Goal: Answer question/provide support: Ask a question

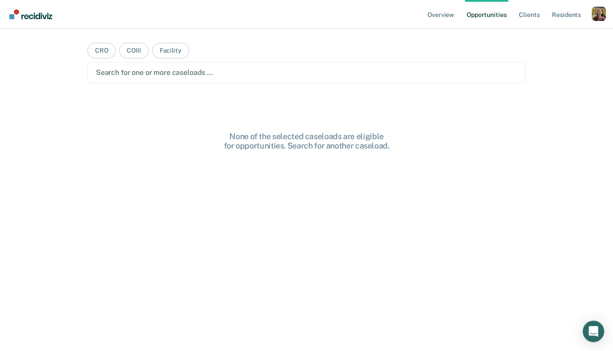
click at [598, 19] on div "Profile dropdown button" at bounding box center [599, 14] width 14 height 14
click at [538, 36] on link "Profile" at bounding box center [563, 37] width 72 height 8
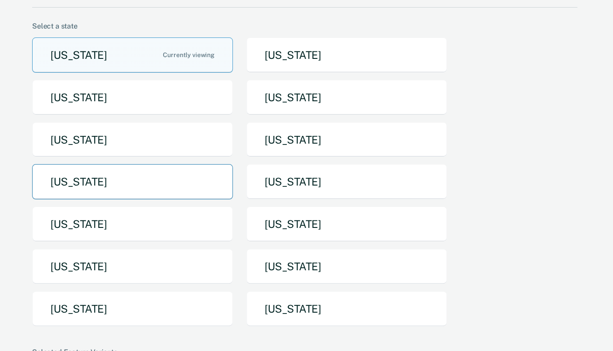
scroll to position [71, 0]
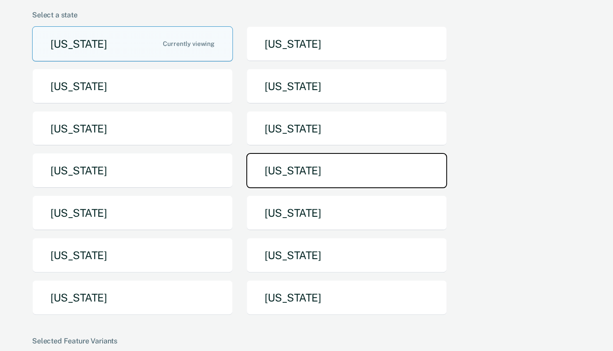
click at [310, 173] on button "Missouri" at bounding box center [346, 170] width 201 height 35
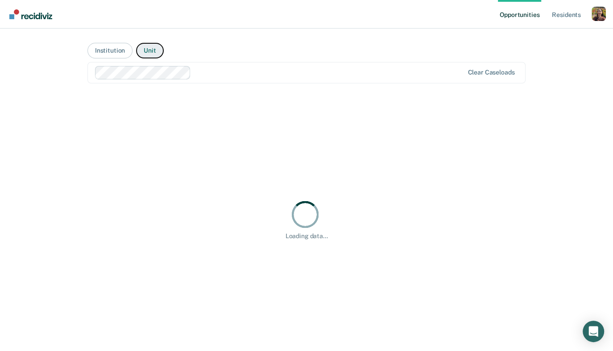
click at [148, 48] on button "Unit" at bounding box center [149, 51] width 27 height 16
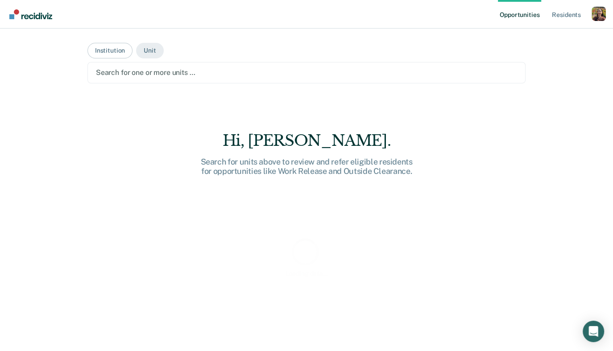
click at [208, 76] on div at bounding box center [307, 72] width 422 height 10
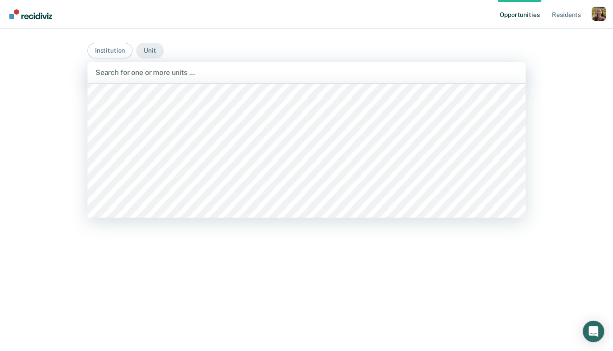
scroll to position [1961, 0]
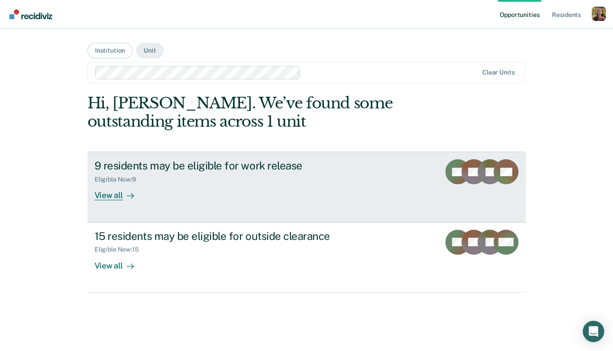
click at [321, 194] on div "9 residents may be eligible for work release Eligible Now : 9 View all" at bounding box center [262, 179] width 335 height 41
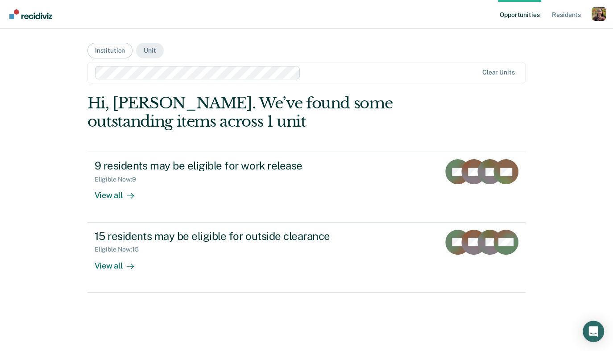
click at [353, 76] on div at bounding box center [390, 72] width 173 height 10
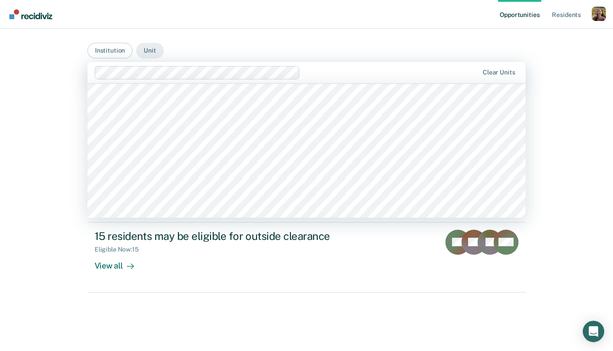
scroll to position [3373, 0]
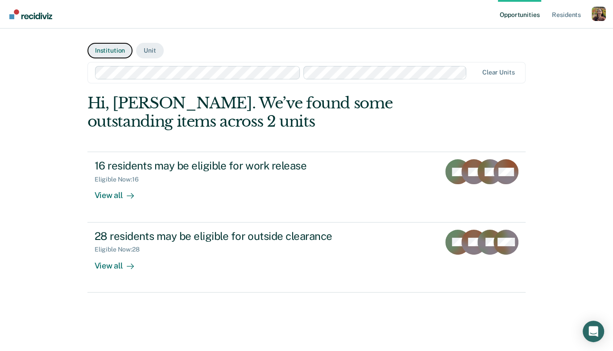
click at [108, 51] on button "Institution" at bounding box center [109, 51] width 45 height 16
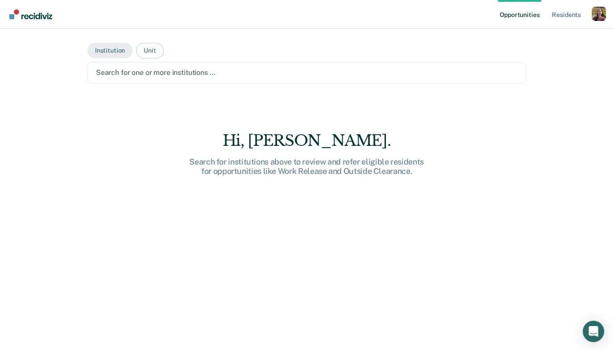
click at [138, 68] on div at bounding box center [307, 72] width 422 height 10
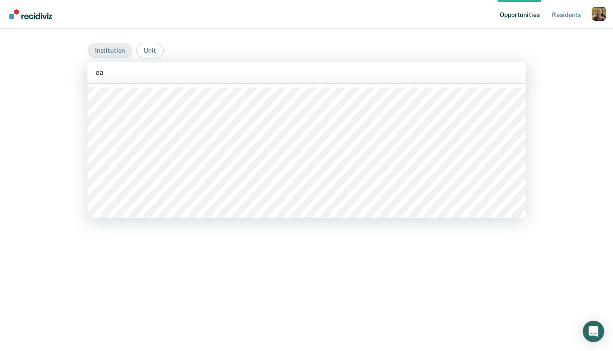
type input "eas"
click at [166, 85] on div at bounding box center [306, 151] width 439 height 134
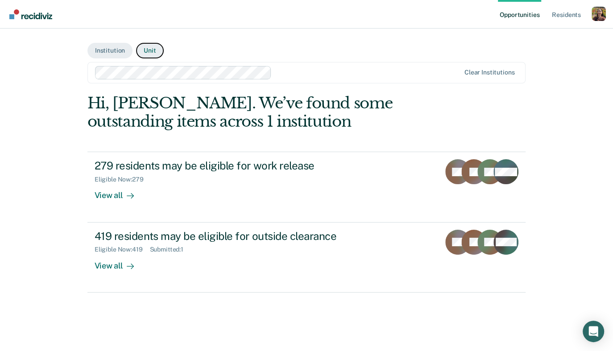
click at [145, 54] on button "Unit" at bounding box center [149, 51] width 27 height 16
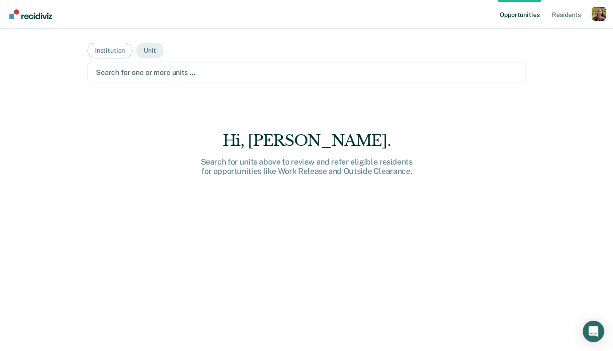
click at [154, 74] on div at bounding box center [307, 72] width 422 height 10
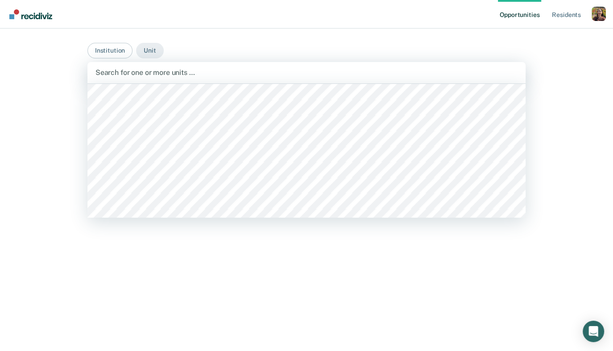
scroll to position [1607, 0]
click at [286, 72] on div at bounding box center [307, 72] width 423 height 10
type input "east"
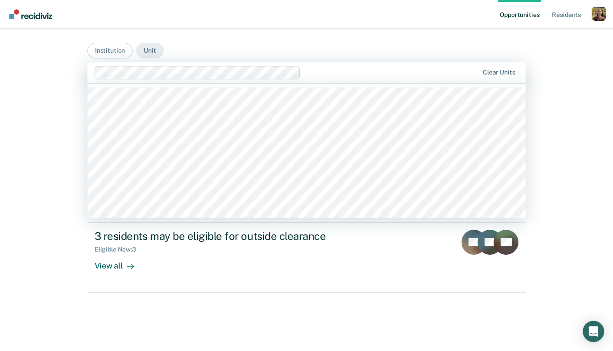
click at [319, 69] on div at bounding box center [391, 72] width 174 height 10
type input "eas"
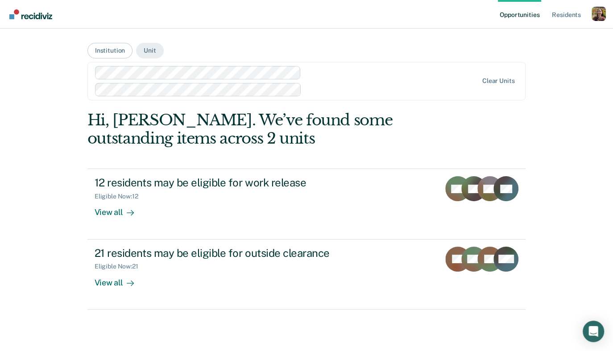
click at [604, 14] on div "Profile dropdown button" at bounding box center [599, 14] width 14 height 14
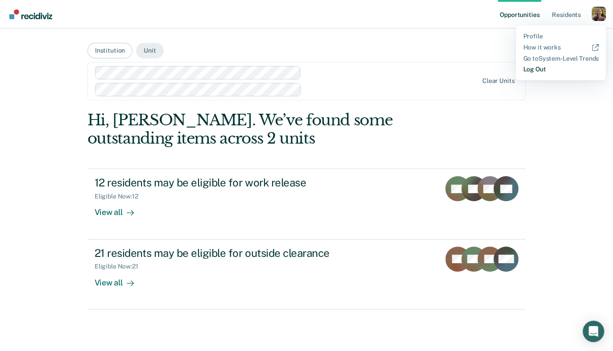
click at [544, 71] on link "Log Out" at bounding box center [561, 70] width 76 height 8
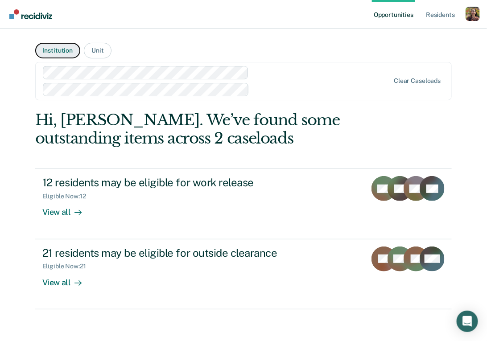
click at [55, 52] on button "Institution" at bounding box center [57, 51] width 45 height 16
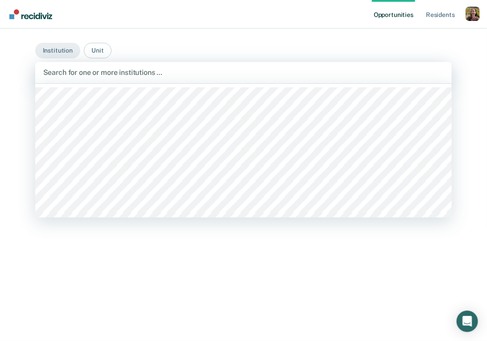
click at [98, 79] on div "Search for one or more institutions …" at bounding box center [243, 72] width 417 height 21
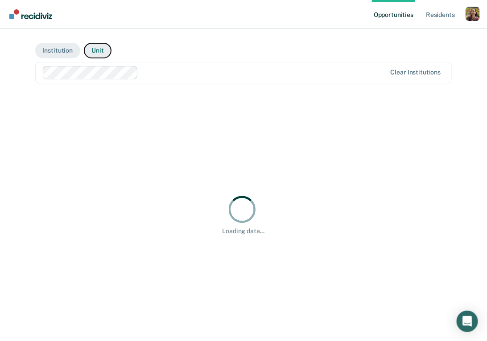
click at [100, 51] on button "Unit" at bounding box center [97, 51] width 27 height 16
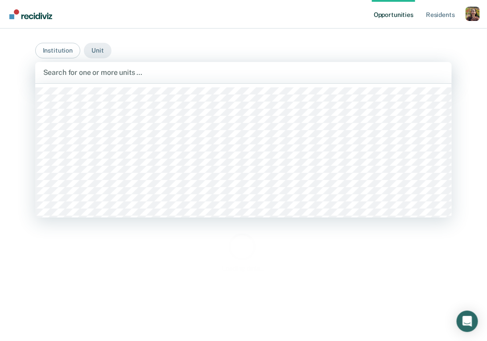
click at [144, 75] on div at bounding box center [243, 72] width 401 height 10
type input "ea"
click at [282, 72] on div at bounding box center [328, 72] width 153 height 10
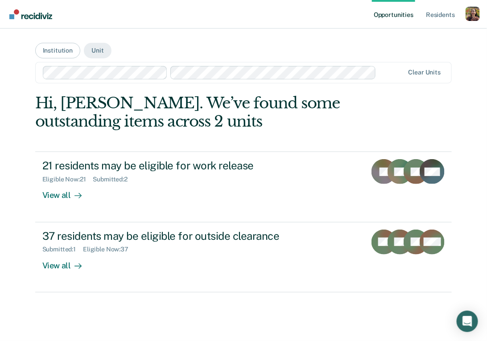
click at [391, 71] on div at bounding box center [392, 72] width 24 height 10
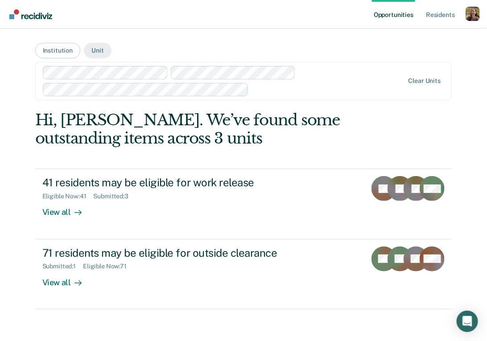
scroll to position [10, 0]
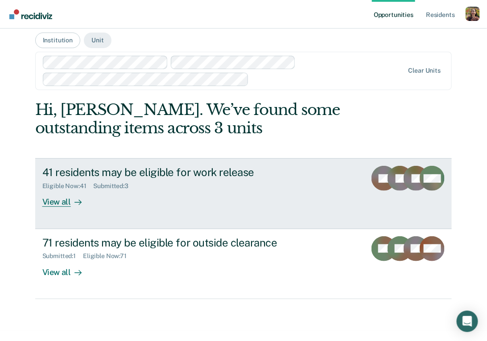
click at [69, 204] on div "View all" at bounding box center [67, 198] width 50 height 17
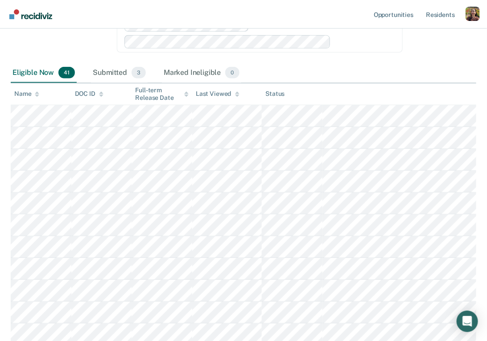
scroll to position [111, 0]
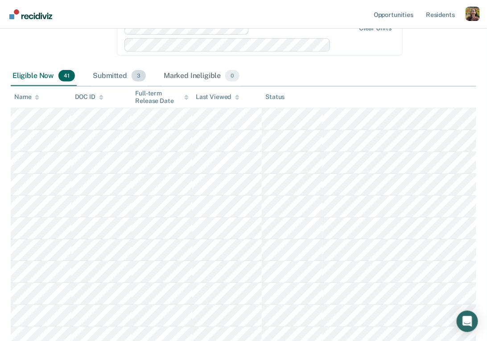
click at [108, 79] on div "Submitted 3" at bounding box center [119, 76] width 57 height 20
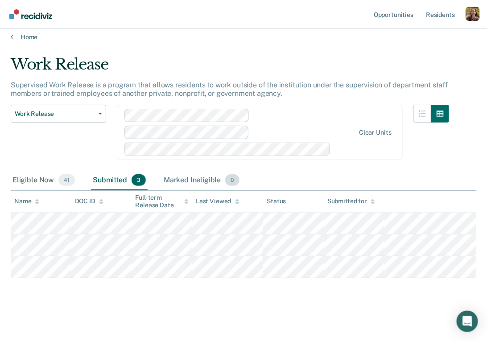
click at [198, 182] on div "Marked Ineligible 0" at bounding box center [201, 181] width 79 height 20
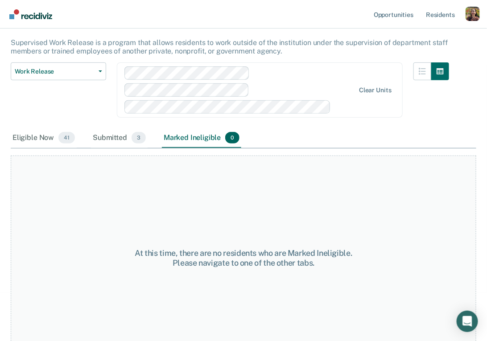
scroll to position [58, 0]
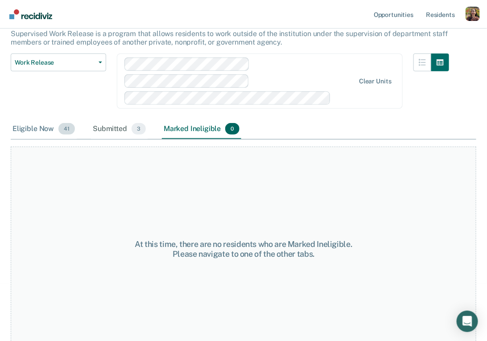
click at [35, 130] on div "Eligible Now 41" at bounding box center [44, 130] width 66 height 20
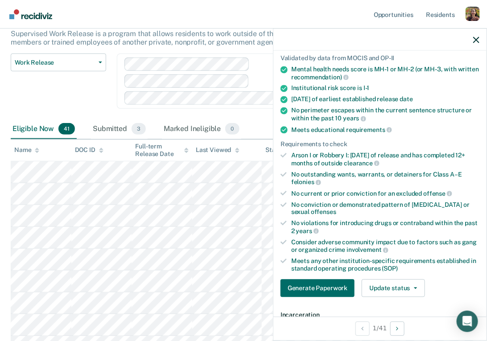
scroll to position [64, 0]
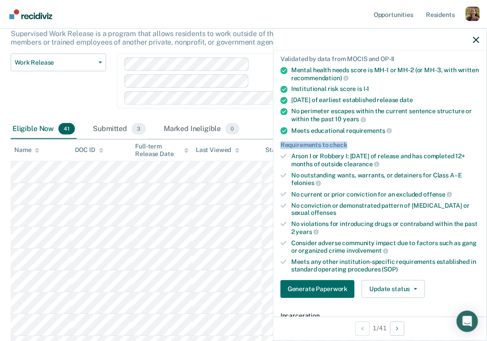
drag, startPoint x: 359, startPoint y: 142, endPoint x: 277, endPoint y: 145, distance: 82.1
click at [277, 145] on div "Validated by data from MOCIS and OP-II Mental health needs score is MH-1 or MH-…" at bounding box center [380, 174] width 213 height 264
click at [337, 159] on div "Arson I or Robbery I: [DATE] of release and has completed 12+ months of outside…" at bounding box center [385, 160] width 188 height 15
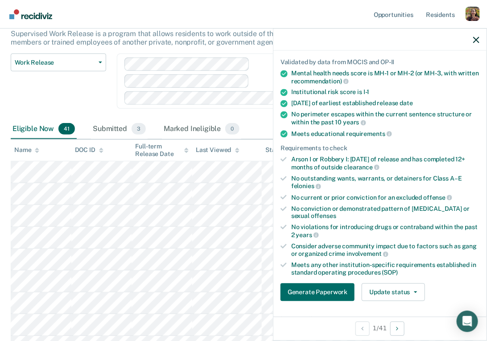
scroll to position [60, 0]
click at [322, 294] on button "Generate Paperwork" at bounding box center [318, 293] width 74 height 18
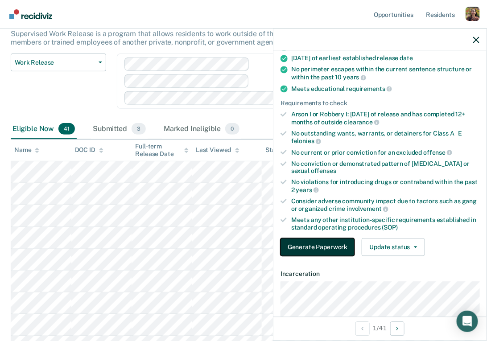
scroll to position [104, 0]
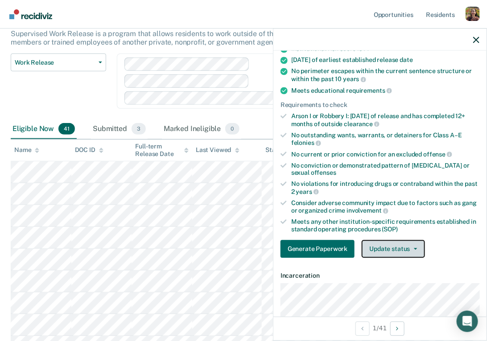
click at [411, 253] on button "Update status" at bounding box center [393, 250] width 63 height 18
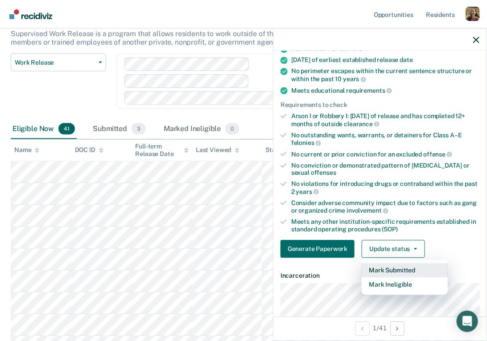
click at [400, 268] on button "Mark Submitted" at bounding box center [405, 271] width 86 height 14
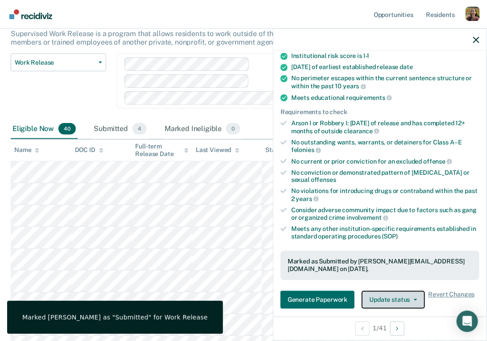
scroll to position [106, 0]
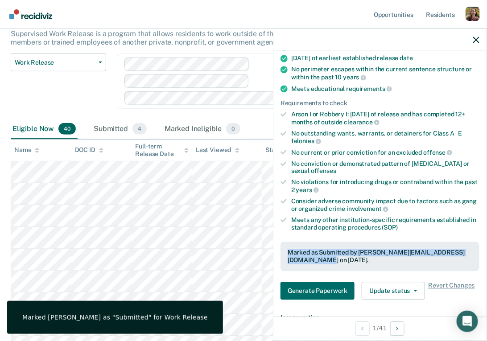
drag, startPoint x: 288, startPoint y: 252, endPoint x: 378, endPoint y: 258, distance: 90.3
click at [378, 258] on div "Marked as Submitted by [PERSON_NAME][EMAIL_ADDRESS][DOMAIN_NAME] on [DATE]." at bounding box center [380, 256] width 185 height 15
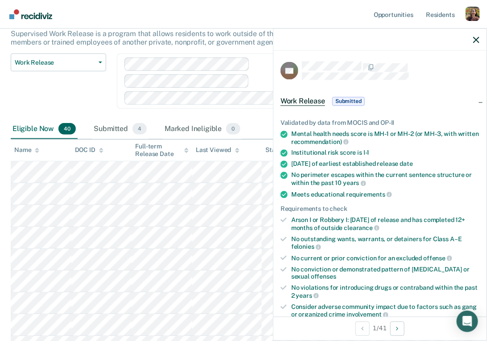
scroll to position [0, 0]
click at [336, 109] on div "Work Release Submitted" at bounding box center [380, 101] width 213 height 29
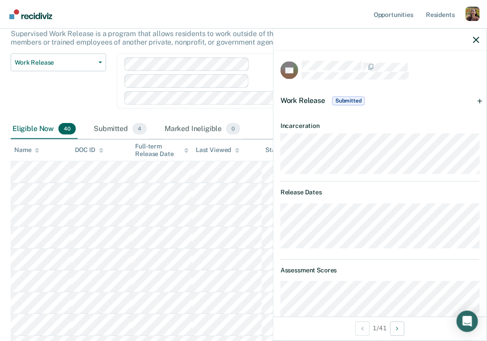
click at [333, 108] on div "Work Release Submitted" at bounding box center [380, 101] width 213 height 29
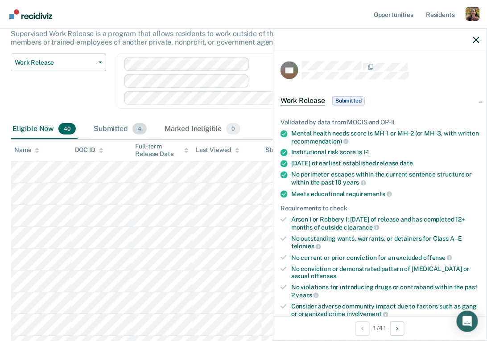
click at [114, 129] on div "Submitted 4" at bounding box center [120, 130] width 57 height 20
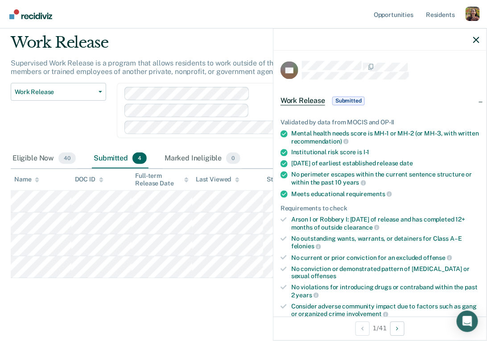
click at [481, 42] on div at bounding box center [380, 40] width 213 height 22
click at [476, 42] on icon "button" at bounding box center [477, 40] width 6 height 6
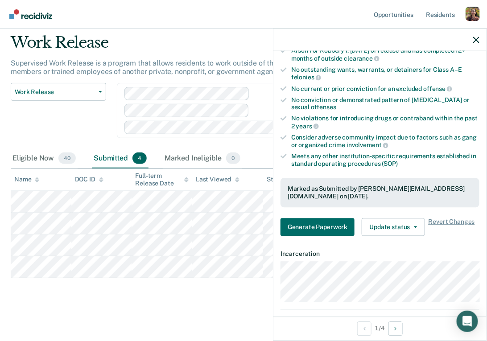
scroll to position [169, 0]
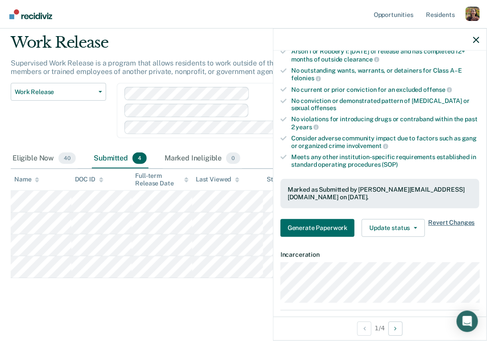
click at [458, 222] on span "Revert Changes" at bounding box center [452, 229] width 46 height 18
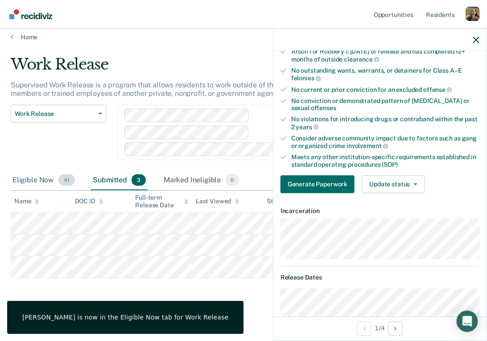
click at [39, 182] on div "Eligible Now 41" at bounding box center [44, 181] width 66 height 20
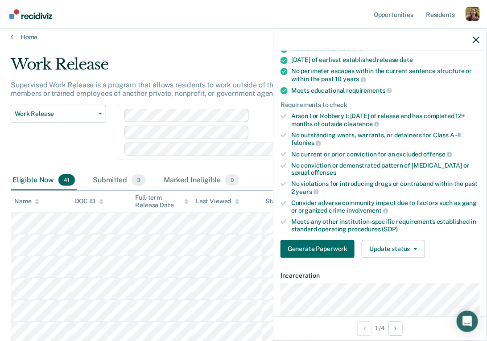
scroll to position [104, 0]
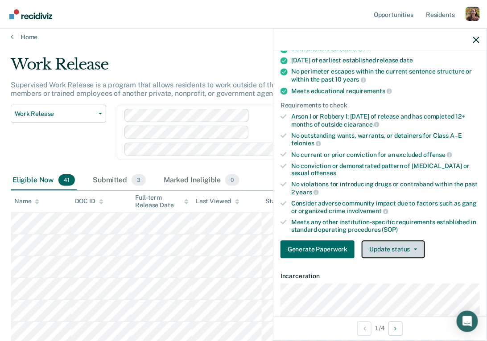
click at [401, 250] on button "Update status" at bounding box center [393, 250] width 63 height 18
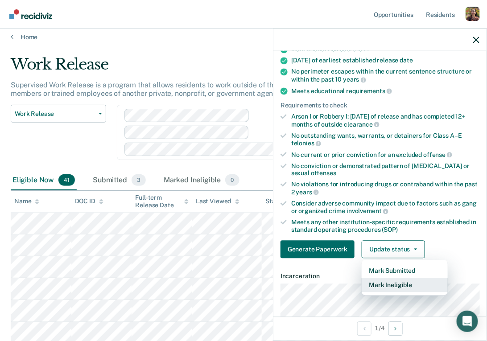
click at [406, 286] on button "Mark Ineligible" at bounding box center [405, 285] width 86 height 14
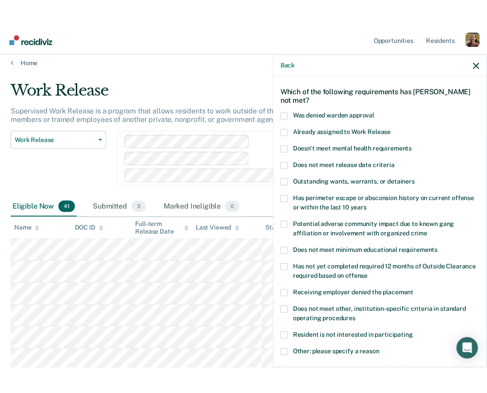
scroll to position [34, 0]
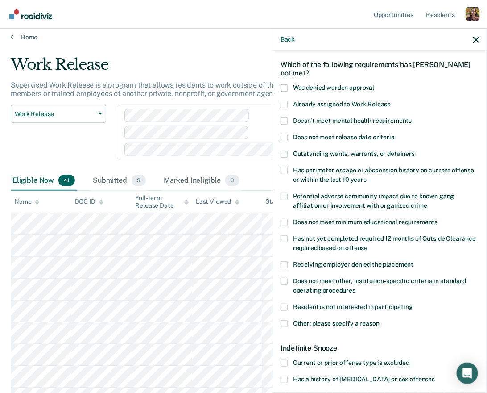
click at [284, 87] on span at bounding box center [284, 87] width 7 height 7
click at [374, 84] on input "Was denied warden approval" at bounding box center [374, 84] width 0 height 0
click at [285, 136] on span at bounding box center [284, 137] width 7 height 7
click at [395, 134] on input "Does not meet release date criteria" at bounding box center [395, 134] width 0 height 0
click at [283, 168] on span at bounding box center [284, 170] width 7 height 7
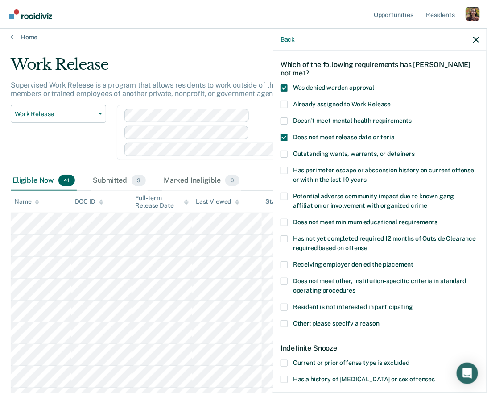
click at [367, 176] on input "Has perimeter escape or absconsion history on current offense or within the las…" at bounding box center [367, 176] width 0 height 0
drag, startPoint x: 293, startPoint y: 106, endPoint x: 394, endPoint y: 112, distance: 101.0
click at [394, 112] on div "Already assigned to Work Release" at bounding box center [380, 109] width 199 height 17
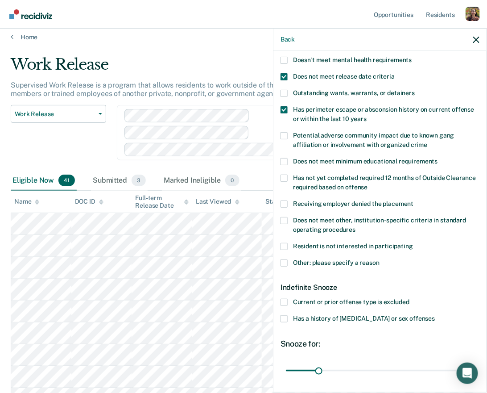
scroll to position [94, 0]
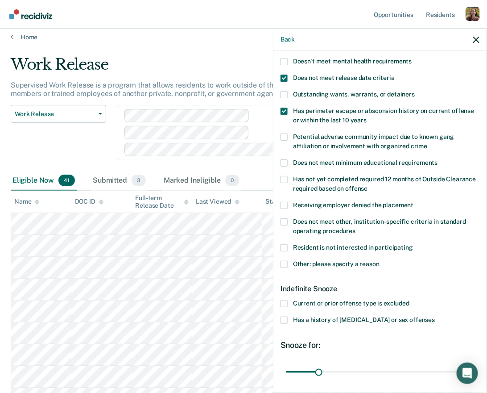
click at [376, 248] on span "Resident is not interested in participating" at bounding box center [353, 247] width 120 height 7
click at [413, 244] on input "Resident is not interested in participating" at bounding box center [413, 244] width 0 height 0
click at [286, 264] on span at bounding box center [284, 264] width 7 height 7
click at [380, 261] on input "Other: please specify a reason" at bounding box center [380, 261] width 0 height 0
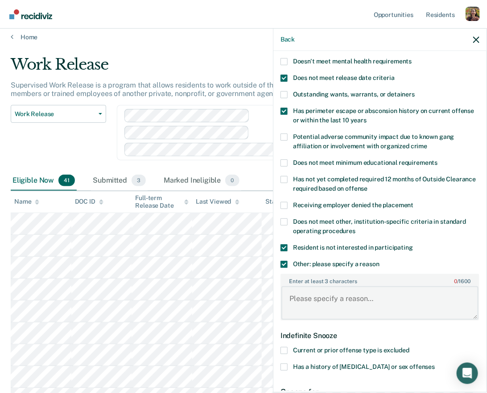
click at [363, 296] on textarea "Enter at least 3 characters 0 / 1600" at bounding box center [380, 302] width 197 height 33
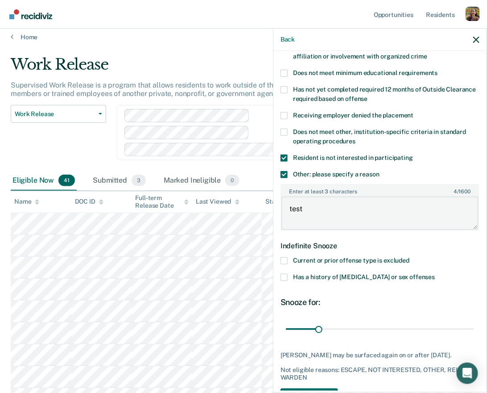
scroll to position [214, 0]
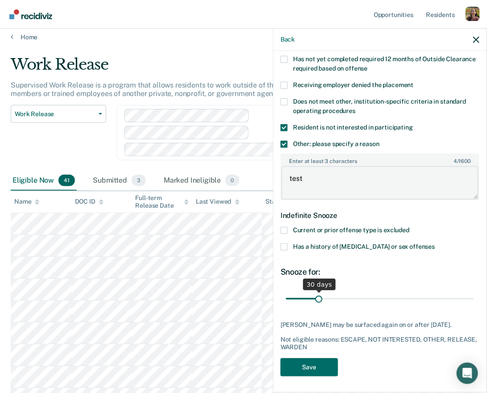
type textarea "test"
type input "180"
drag, startPoint x: 319, startPoint y: 297, endPoint x: 477, endPoint y: 310, distance: 159.0
click at [478, 310] on div "BB Which of the following requirements has [PERSON_NAME] not met? Was denied wa…" at bounding box center [380, 115] width 199 height 534
click at [304, 341] on button "Save" at bounding box center [310, 367] width 58 height 18
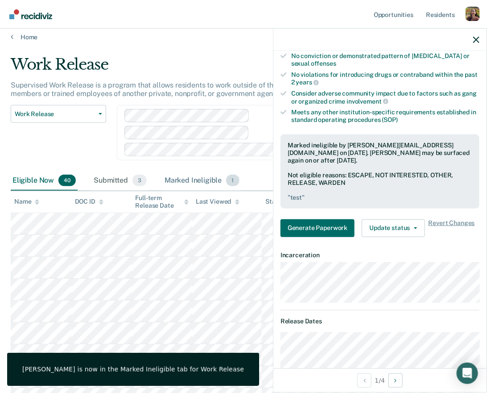
click at [186, 182] on div "Marked Ineligible 1" at bounding box center [202, 181] width 79 height 20
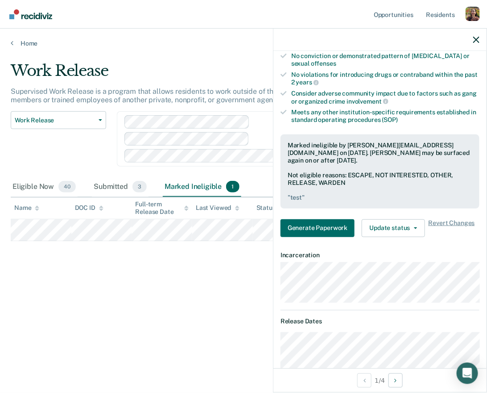
click at [481, 42] on div at bounding box center [380, 40] width 213 height 22
click at [478, 42] on icon "button" at bounding box center [477, 40] width 6 height 6
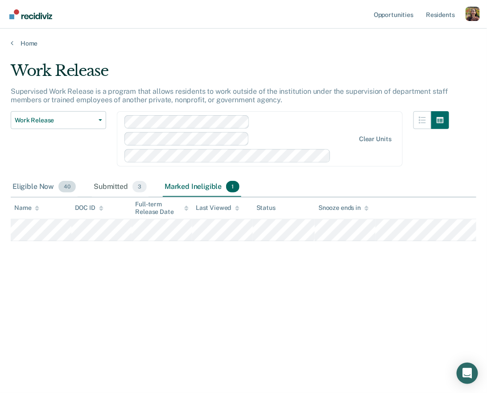
click at [30, 186] on div "Eligible Now 40" at bounding box center [44, 187] width 67 height 20
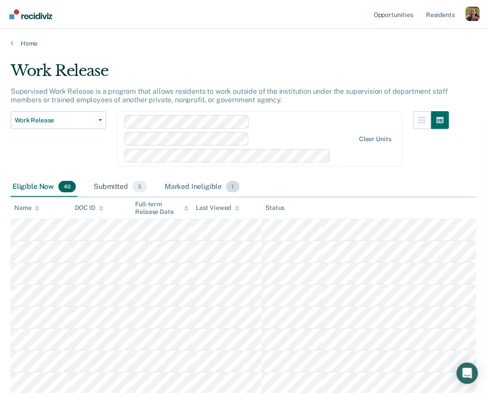
click at [182, 186] on div "Marked Ineligible 1" at bounding box center [202, 187] width 79 height 20
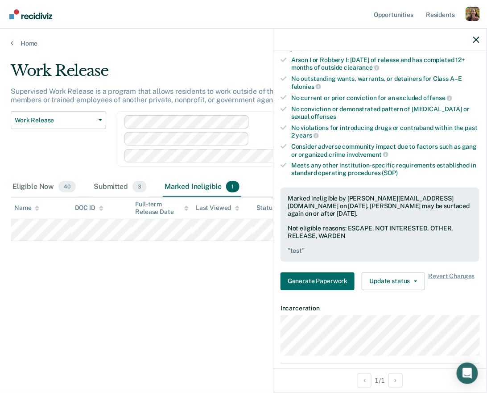
scroll to position [192, 0]
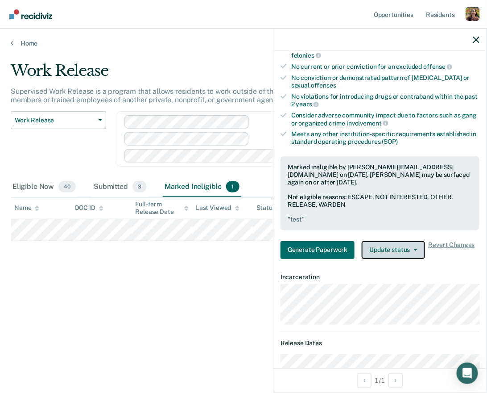
click at [396, 247] on button "Update status" at bounding box center [393, 250] width 63 height 18
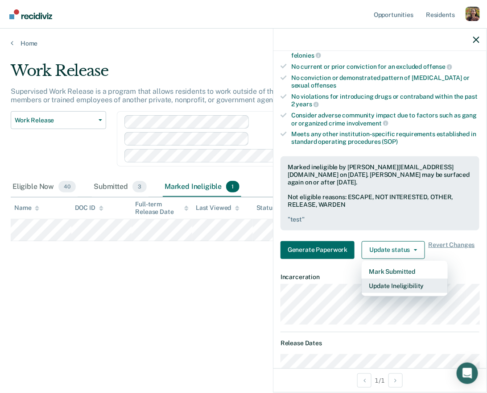
click at [415, 284] on button "Update Ineligibility" at bounding box center [405, 285] width 86 height 14
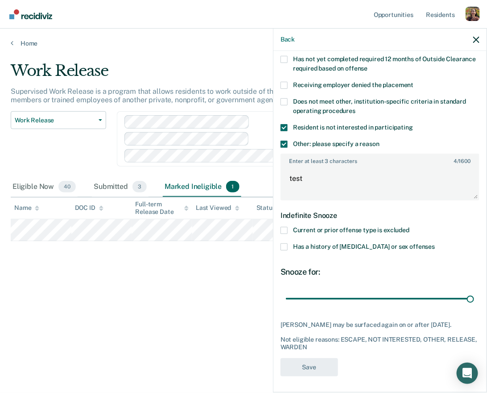
scroll to position [213, 0]
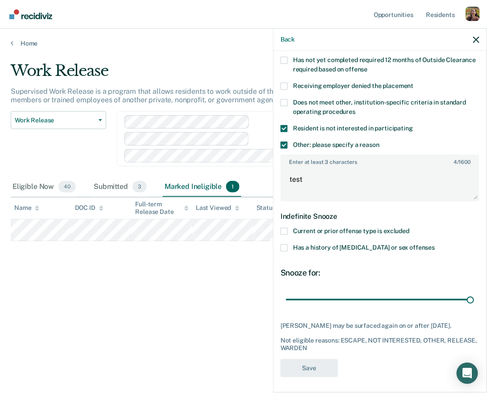
click at [285, 145] on span at bounding box center [284, 144] width 7 height 7
click at [380, 141] on input "Other: please specify a reason" at bounding box center [380, 141] width 0 height 0
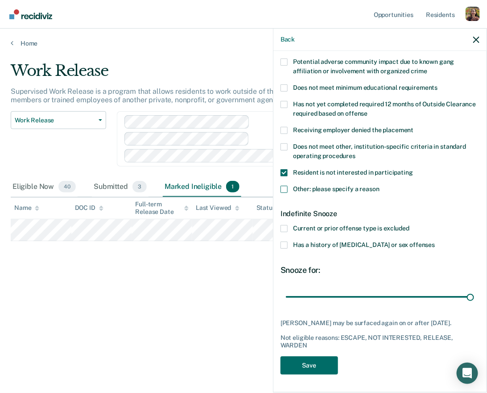
scroll to position [160, 0]
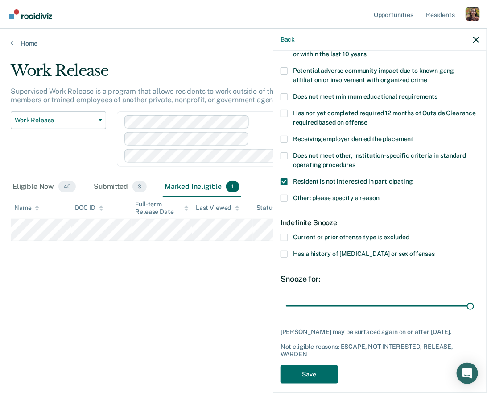
click at [283, 186] on div "Resident is not interested in participating" at bounding box center [380, 186] width 199 height 17
click at [284, 237] on span at bounding box center [284, 237] width 7 height 7
click at [410, 234] on input "Current or prior offense type is excluded" at bounding box center [410, 234] width 0 height 0
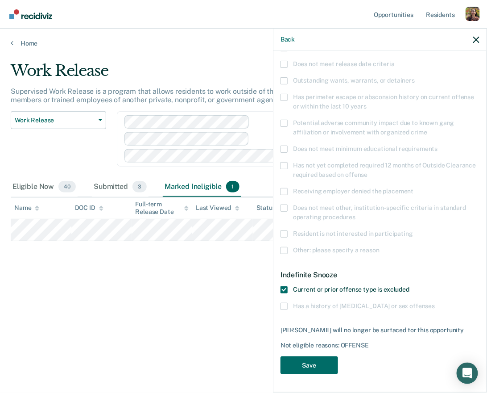
scroll to position [106, 0]
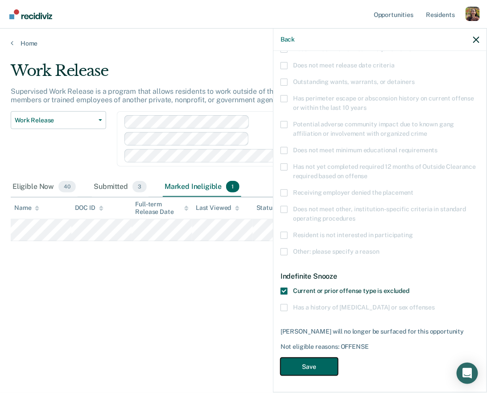
click at [314, 341] on button "Save" at bounding box center [310, 366] width 58 height 18
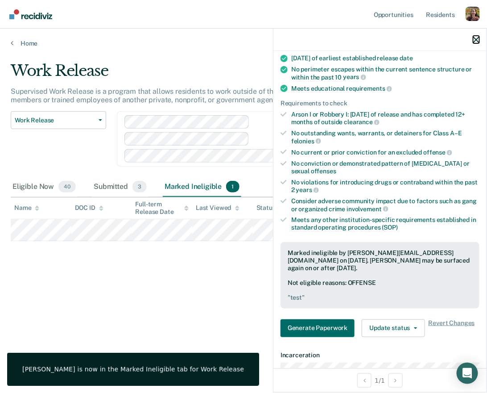
click at [477, 41] on icon "button" at bounding box center [477, 40] width 6 height 6
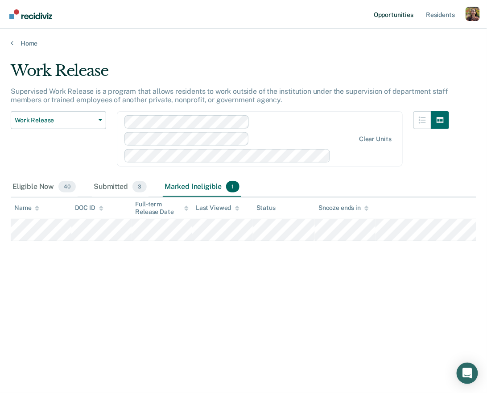
click at [395, 16] on link "Opportunities" at bounding box center [393, 14] width 43 height 29
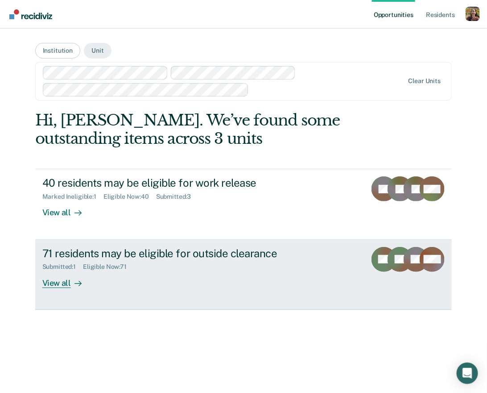
click at [63, 285] on div "View all" at bounding box center [67, 278] width 50 height 17
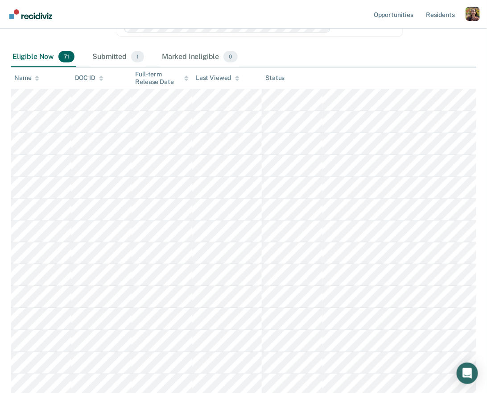
scroll to position [128, 0]
click at [124, 57] on div "Submitted 1" at bounding box center [118, 60] width 55 height 20
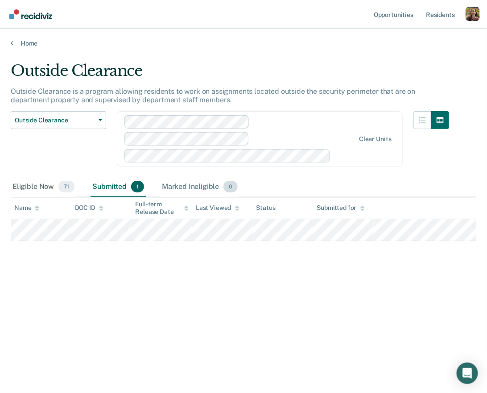
click at [193, 187] on div "Marked Ineligible 0" at bounding box center [199, 187] width 79 height 20
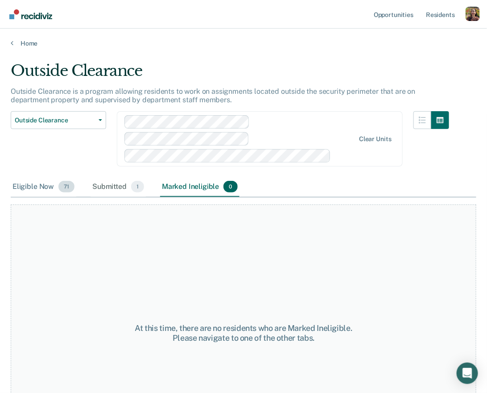
click at [38, 188] on div "Eligible Now 71" at bounding box center [44, 187] width 66 height 20
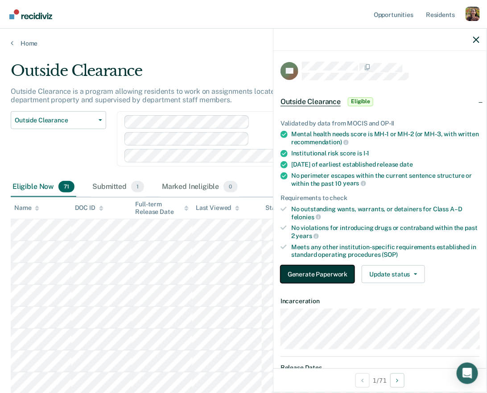
click at [331, 273] on button "Generate Paperwork" at bounding box center [318, 274] width 74 height 18
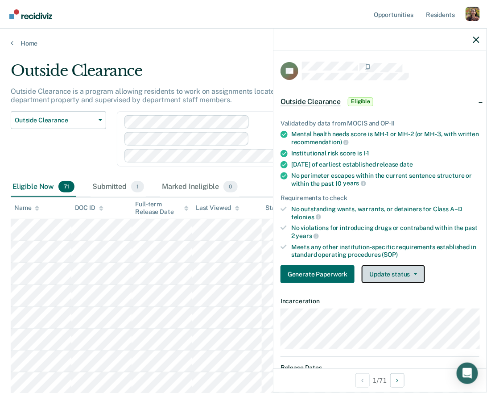
click at [406, 275] on button "Update status" at bounding box center [393, 274] width 63 height 18
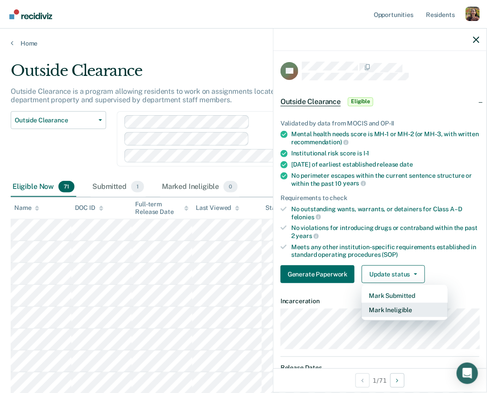
click at [403, 308] on button "Mark Ineligible" at bounding box center [405, 310] width 86 height 14
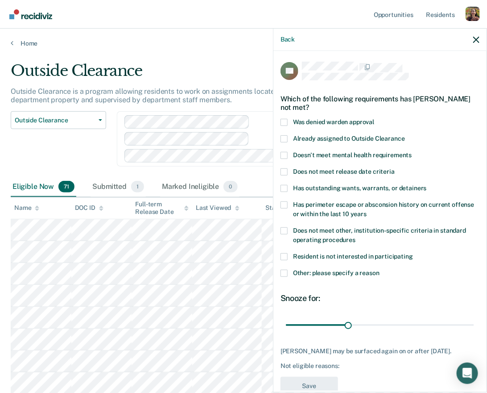
click at [328, 138] on span "Already assigned to Outside Clearance" at bounding box center [349, 138] width 112 height 7
click at [405, 135] on input "Already assigned to Outside Clearance" at bounding box center [405, 135] width 0 height 0
click at [319, 175] on label "Does not meet release date criteria" at bounding box center [380, 172] width 199 height 9
click at [395, 168] on input "Does not meet release date criteria" at bounding box center [395, 168] width 0 height 0
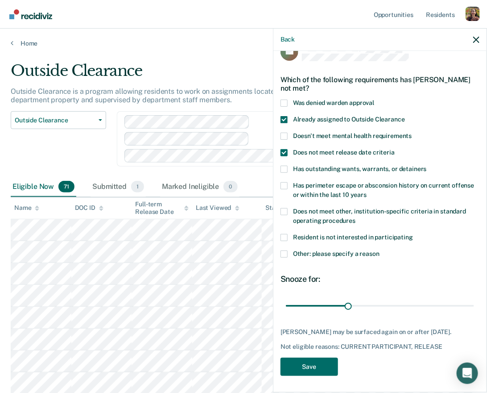
scroll to position [18, 0]
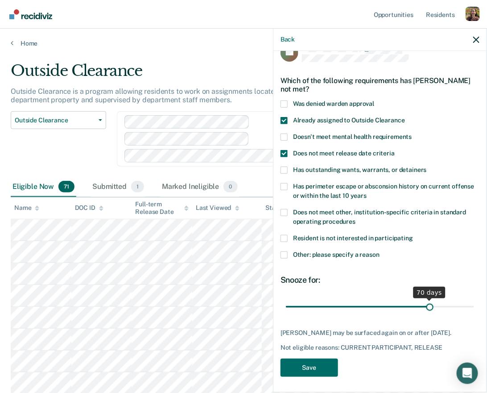
drag, startPoint x: 348, startPoint y: 307, endPoint x: 431, endPoint y: 304, distance: 83.1
type input "70"
click at [431, 304] on input "range" at bounding box center [380, 307] width 188 height 16
click at [477, 40] on icon "button" at bounding box center [477, 40] width 6 height 6
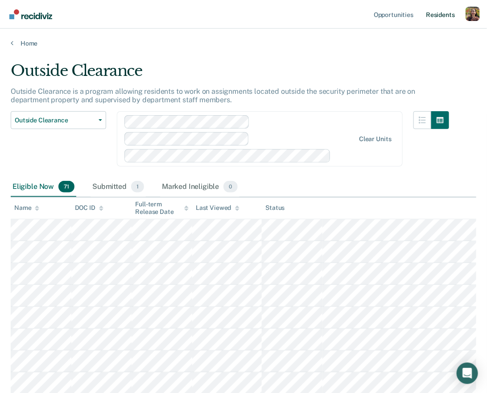
click at [446, 17] on link "Resident s" at bounding box center [440, 14] width 33 height 29
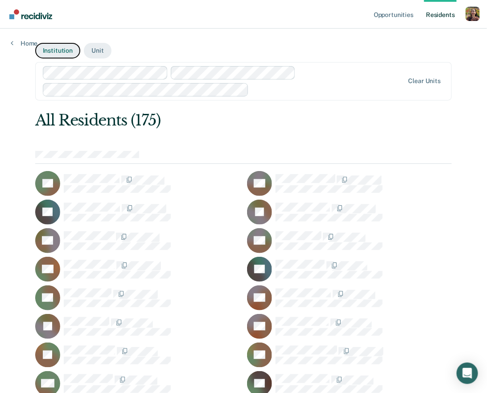
click at [60, 54] on button "Institution" at bounding box center [57, 51] width 45 height 16
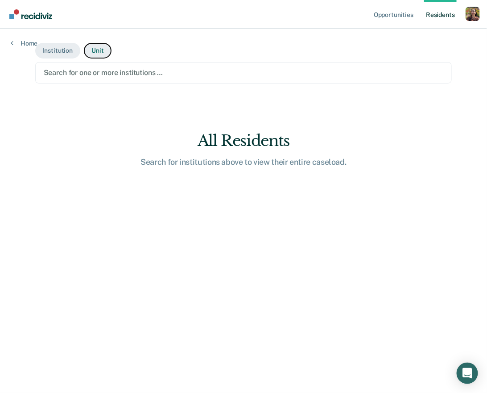
click at [103, 53] on button "Unit" at bounding box center [97, 51] width 27 height 16
click at [150, 83] on main "Institution Unit Search for one or more units … All Residents Search for units …" at bounding box center [244, 200] width 439 height 343
click at [160, 78] on div "Search for one or more units …" at bounding box center [244, 72] width 402 height 12
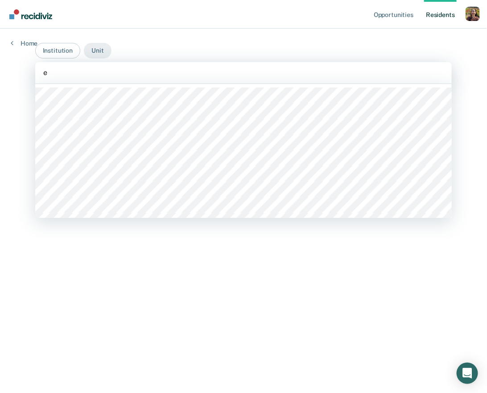
type input "ea"
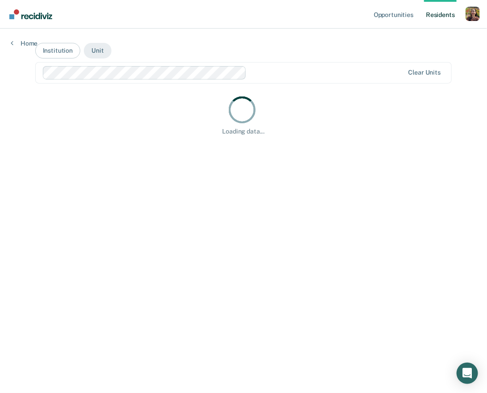
click at [304, 74] on div at bounding box center [327, 72] width 154 height 10
click at [270, 74] on div at bounding box center [327, 72] width 154 height 10
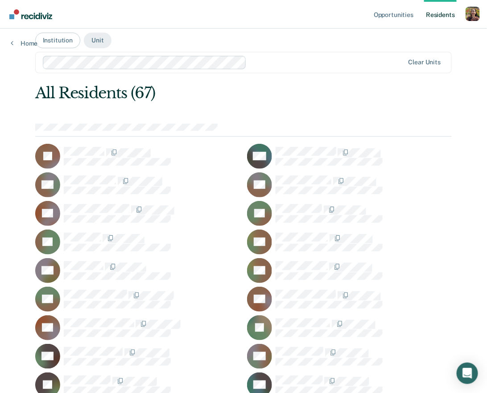
scroll to position [14, 0]
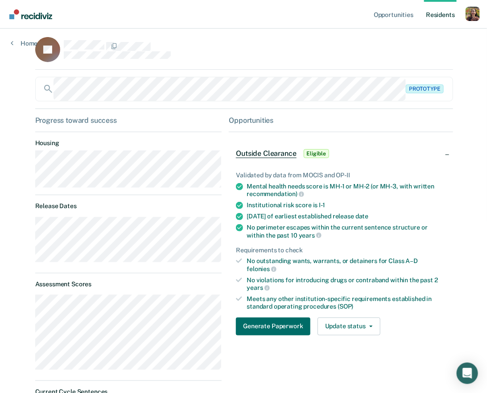
scroll to position [7, 0]
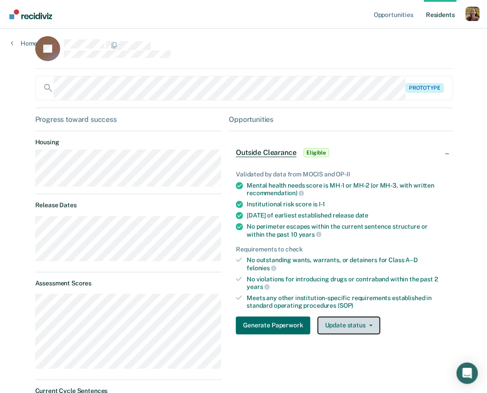
click at [366, 324] on button "Update status" at bounding box center [349, 325] width 63 height 18
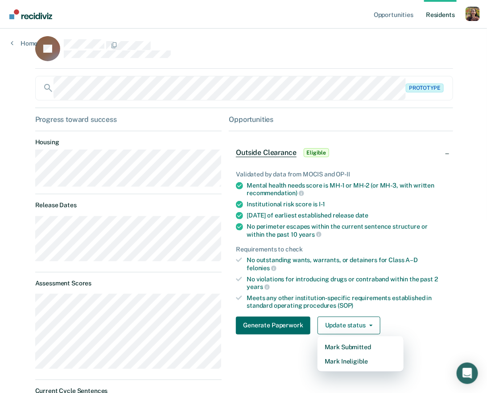
click at [425, 312] on div "Validated by data from MOCIS and OP-II Mental health needs score is MH-1 or MH-…" at bounding box center [341, 248] width 224 height 185
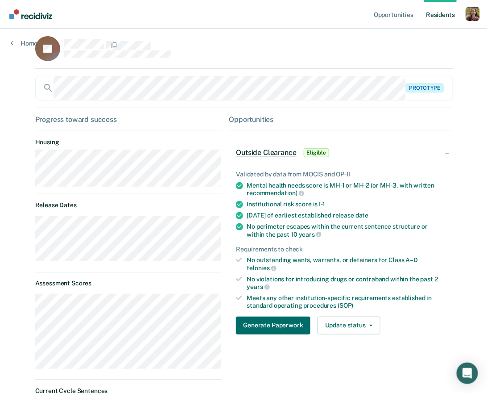
click at [474, 16] on div "Profile dropdown button" at bounding box center [473, 14] width 14 height 14
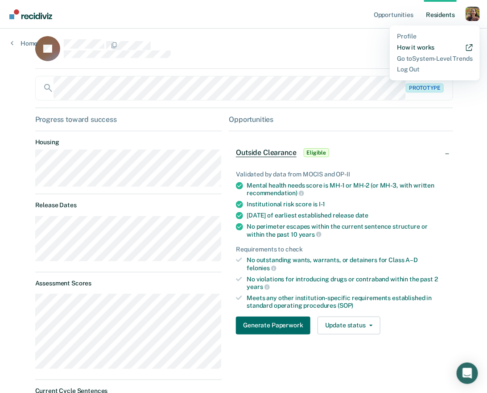
click at [421, 47] on link "How it works" at bounding box center [435, 48] width 76 height 8
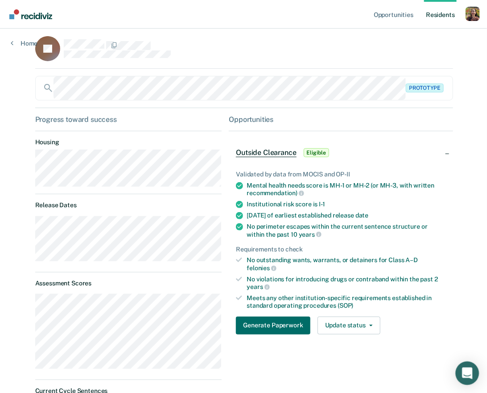
click at [465, 341] on icon "Open Intercom Messenger" at bounding box center [467, 373] width 10 height 12
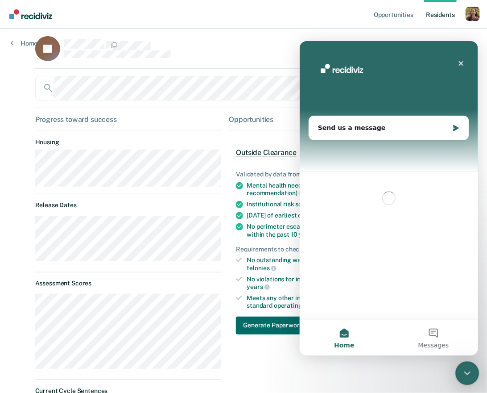
scroll to position [0, 0]
click at [355, 127] on div "Send us a message" at bounding box center [383, 127] width 131 height 9
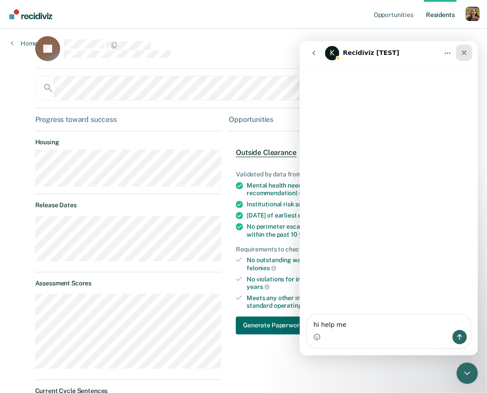
type textarea "hi help me"
click at [464, 53] on icon "Close" at bounding box center [464, 52] width 7 height 7
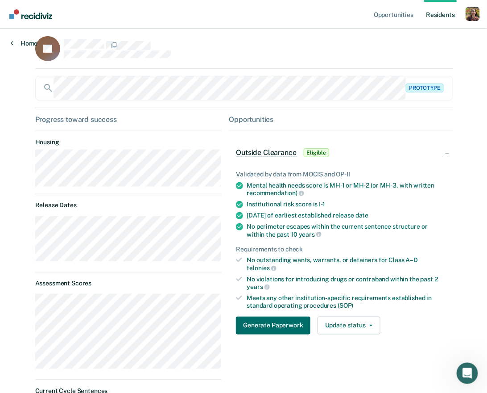
click at [23, 42] on link "Home" at bounding box center [24, 43] width 27 height 8
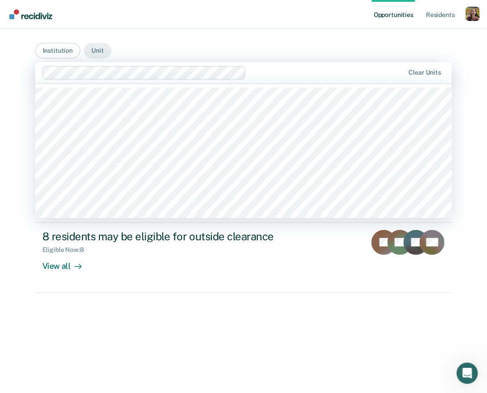
click at [300, 73] on div at bounding box center [327, 72] width 155 height 10
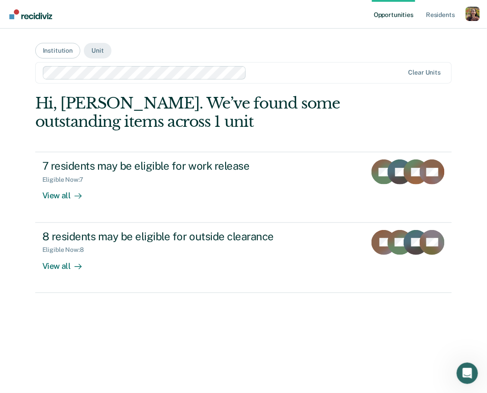
click at [337, 38] on main "Institution Unit Clear units Hi, Rajan. We’ve found some outstanding items acro…" at bounding box center [244, 200] width 439 height 343
